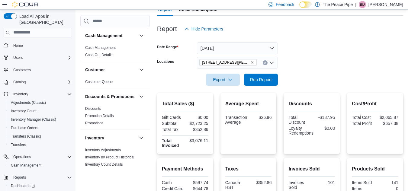
scroll to position [259, 0]
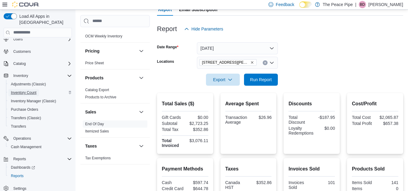
click at [30, 90] on span "Inventory Count" at bounding box center [24, 92] width 26 height 5
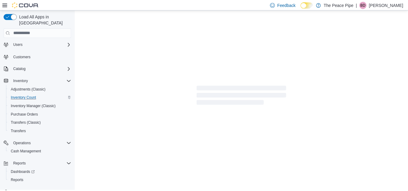
scroll to position [18, 0]
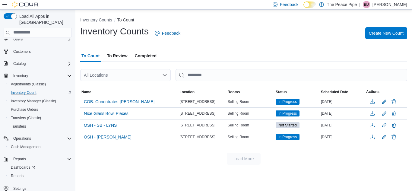
click at [118, 58] on span "To Review" at bounding box center [117, 56] width 21 height 12
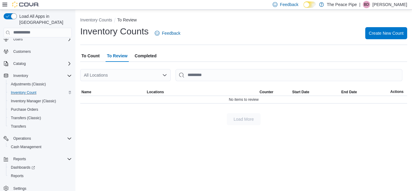
click at [154, 54] on span "Completed" at bounding box center [146, 56] width 22 height 12
